Goal: Transaction & Acquisition: Purchase product/service

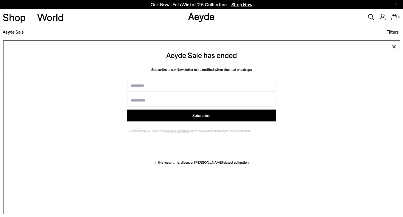
click at [393, 43] on icon at bounding box center [393, 46] width 9 height 9
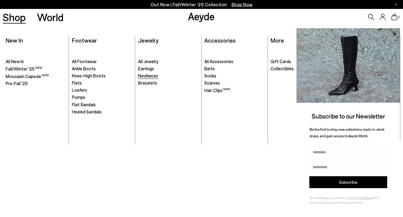
click at [149, 77] on span "Necklaces" at bounding box center [148, 75] width 20 height 5
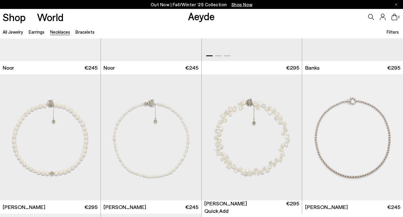
scroll to position [104, 0]
click at [392, 140] on div "Next slide" at bounding box center [391, 140] width 18 height 18
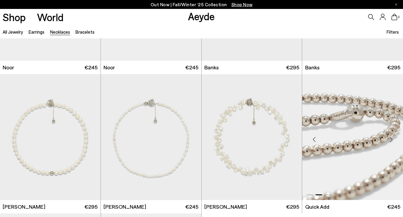
click at [392, 140] on div "Next slide" at bounding box center [391, 140] width 18 height 18
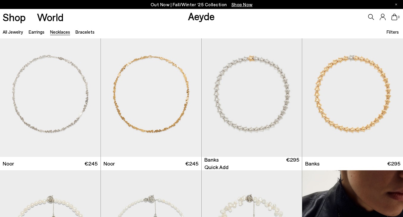
scroll to position [0, 0]
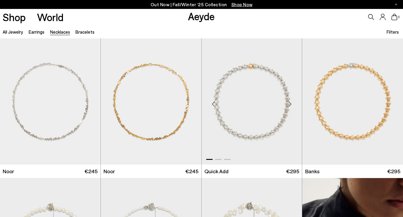
click at [256, 105] on img "1 / 3" at bounding box center [252, 101] width 101 height 126
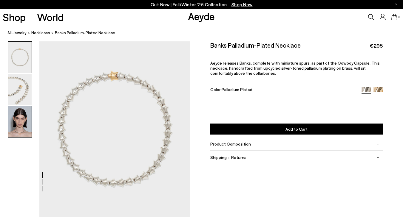
click at [21, 121] on img at bounding box center [19, 121] width 23 height 31
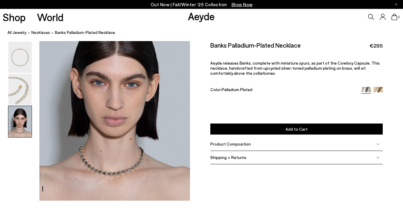
scroll to position [420, 0]
click at [22, 89] on img at bounding box center [19, 89] width 23 height 31
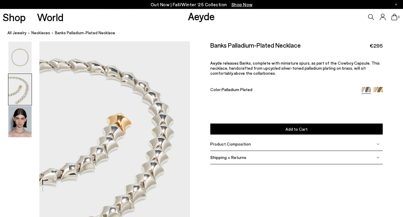
scroll to position [177, 0]
click at [246, 141] on div "Product Composition" at bounding box center [296, 144] width 173 height 13
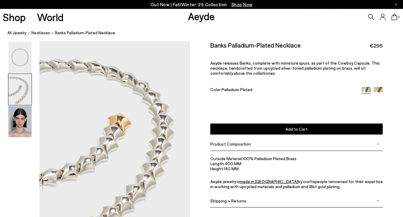
click at [246, 206] on div "Shipping + Returns" at bounding box center [296, 200] width 173 height 13
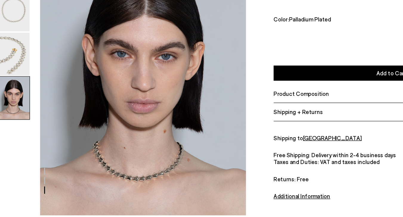
scroll to position [419, 0]
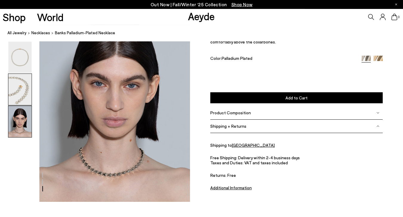
click at [14, 94] on img at bounding box center [19, 89] width 23 height 31
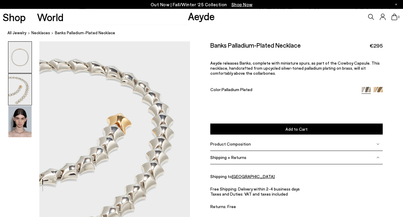
click at [27, 55] on img at bounding box center [19, 57] width 23 height 31
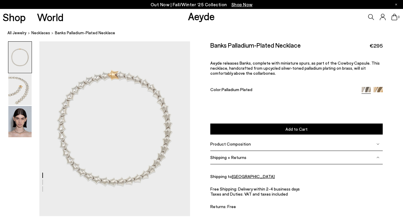
scroll to position [0, 0]
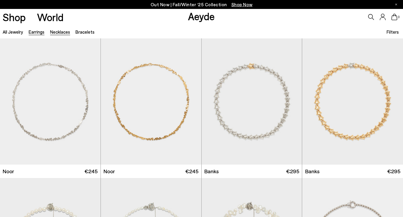
click at [36, 35] on link "Earrings" at bounding box center [37, 31] width 16 height 5
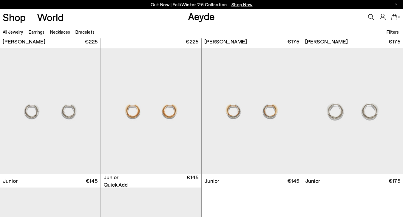
scroll to position [188, 0]
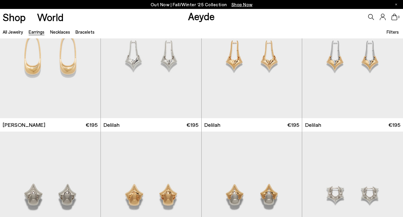
scroll to position [1105, 0]
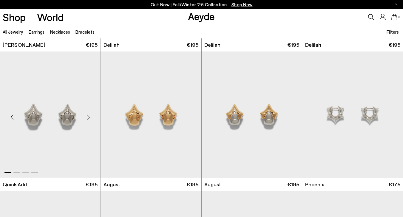
click at [87, 118] on div "Next slide" at bounding box center [89, 117] width 18 height 18
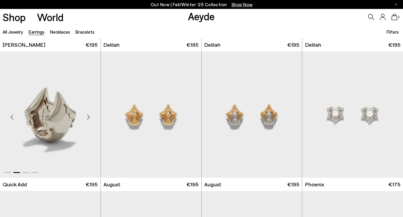
click at [87, 119] on div "Next slide" at bounding box center [89, 117] width 18 height 18
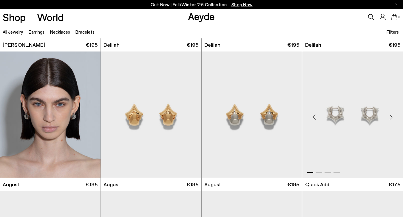
click at [394, 117] on div "Next slide" at bounding box center [391, 117] width 18 height 18
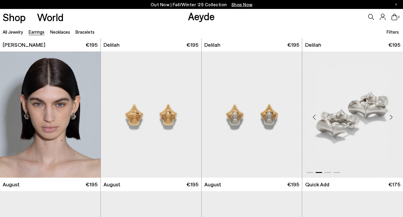
click at [394, 117] on div "Next slide" at bounding box center [391, 117] width 18 height 18
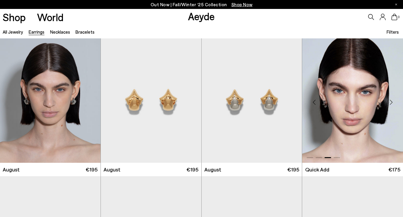
scroll to position [1118, 0]
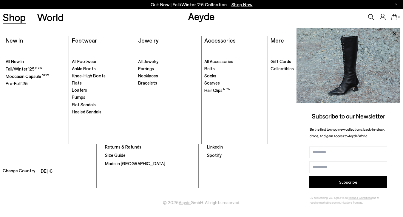
scroll to position [846, 0]
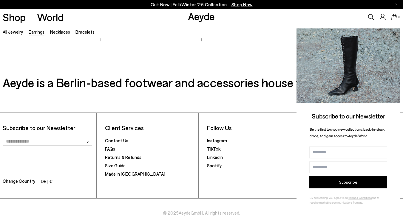
scroll to position [2523, 0]
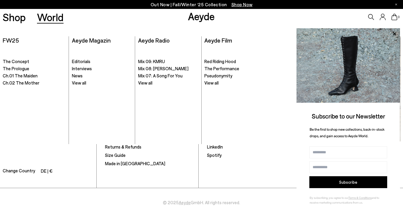
scroll to position [846, 0]
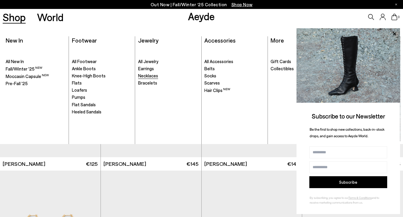
click at [147, 77] on span "Necklaces" at bounding box center [148, 75] width 20 height 5
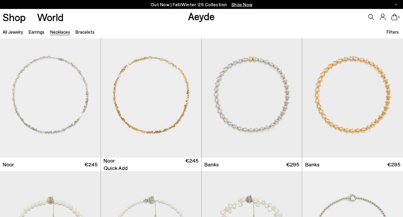
scroll to position [8, 0]
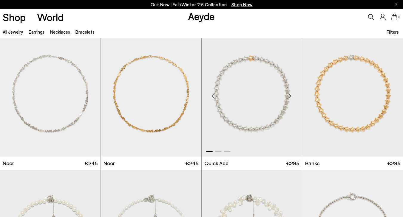
click at [253, 114] on img "1 / 3" at bounding box center [252, 93] width 101 height 126
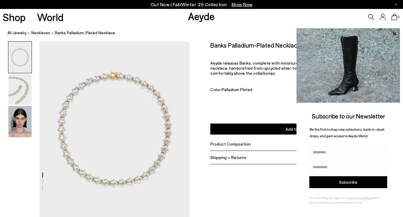
click at [224, 87] on span "Palladium Plated" at bounding box center [237, 89] width 31 height 5
click at [393, 35] on icon at bounding box center [394, 33] width 3 height 3
